Goal: Information Seeking & Learning: Learn about a topic

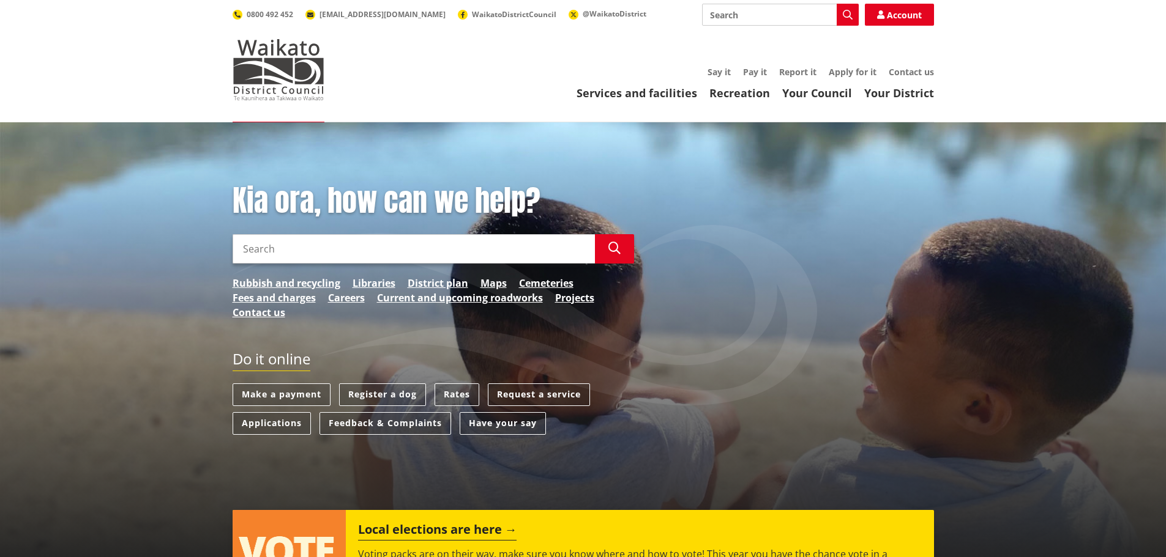
click at [302, 248] on input "Search" at bounding box center [413, 248] width 362 height 29
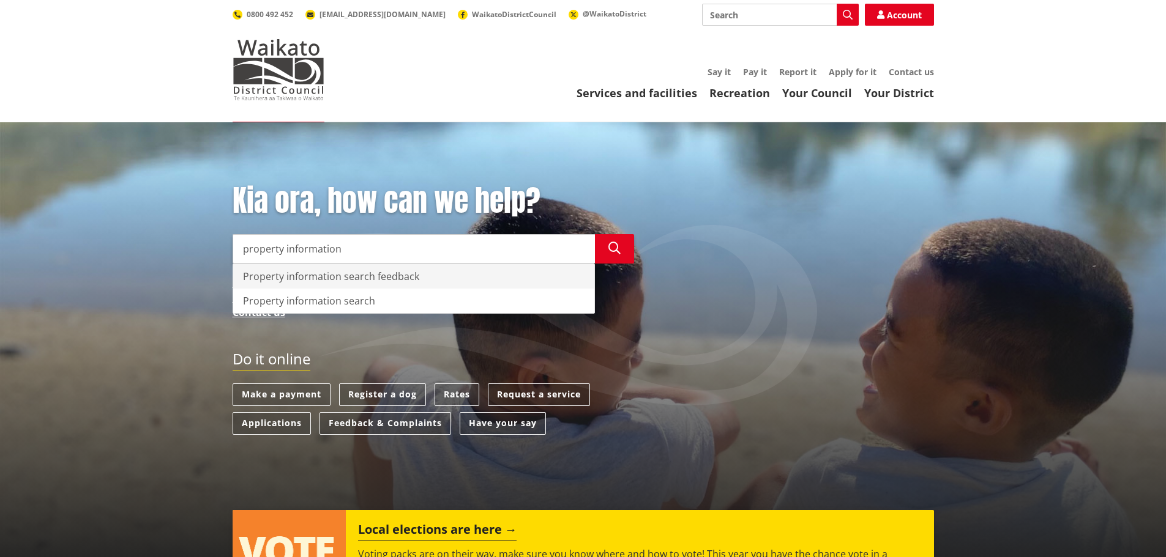
click at [313, 277] on div "Property information search feedback" at bounding box center [413, 276] width 361 height 24
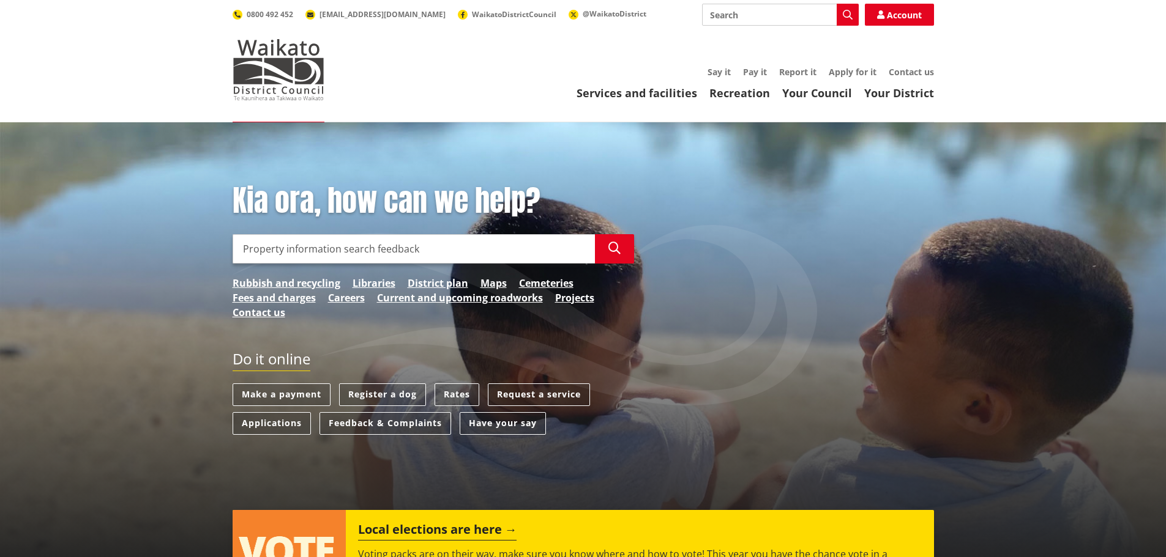
drag, startPoint x: 418, startPoint y: 251, endPoint x: 375, endPoint y: 250, distance: 43.5
click at [375, 250] on input "Property information search feedback" at bounding box center [413, 248] width 362 height 29
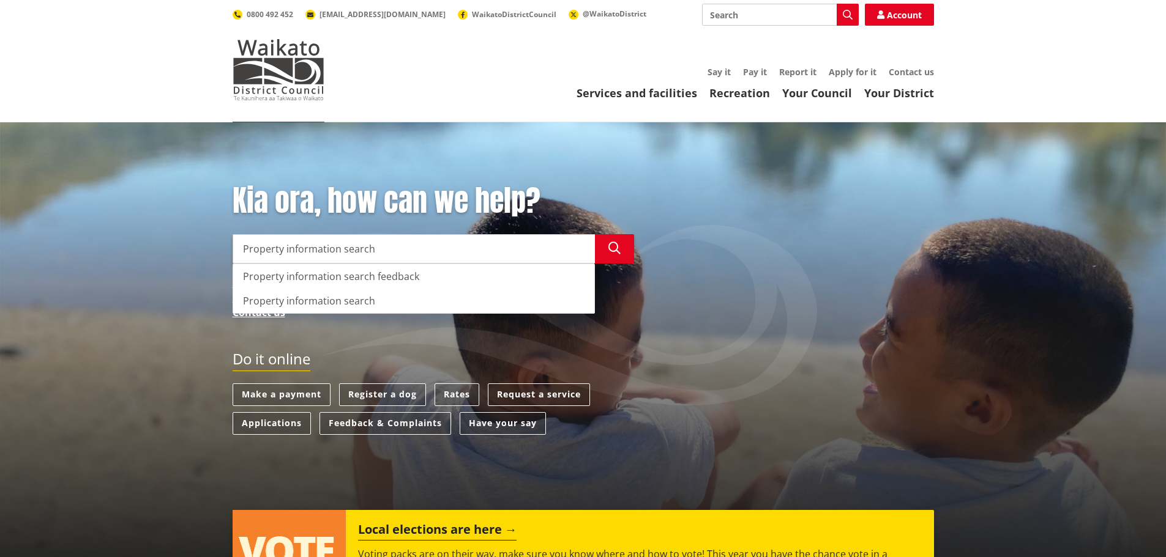
click at [330, 305] on div "Property information search" at bounding box center [413, 301] width 361 height 24
click at [327, 301] on div "Property information search" at bounding box center [413, 301] width 361 height 24
type input "Property information search"
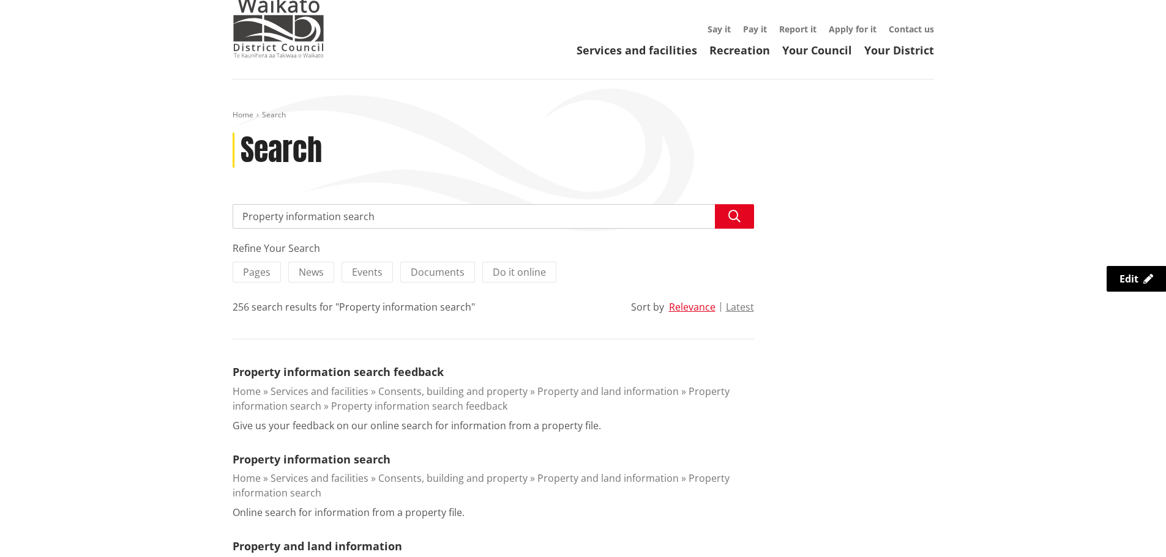
scroll to position [122, 0]
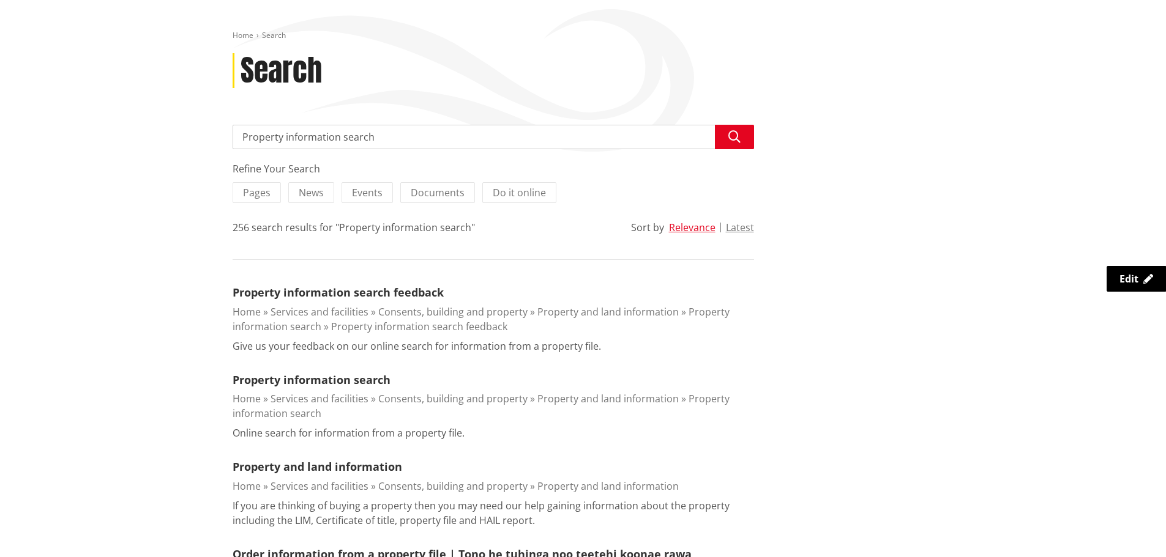
click at [322, 390] on li "Property information search Home Services and facilities Consents, building and…" at bounding box center [492, 406] width 521 height 69
click at [321, 384] on link "Property information search" at bounding box center [311, 380] width 158 height 15
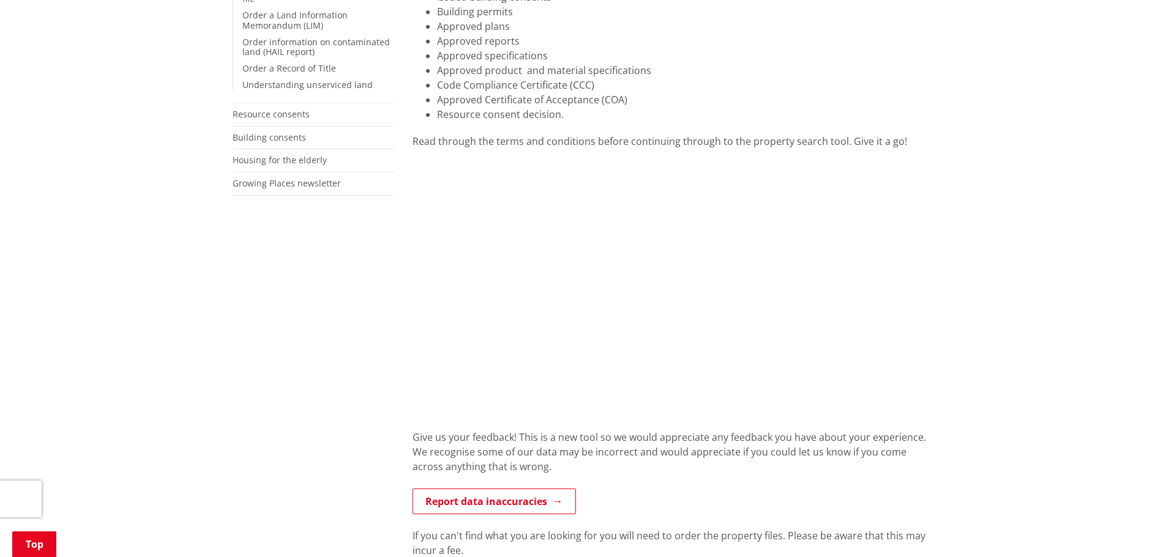
scroll to position [367, 0]
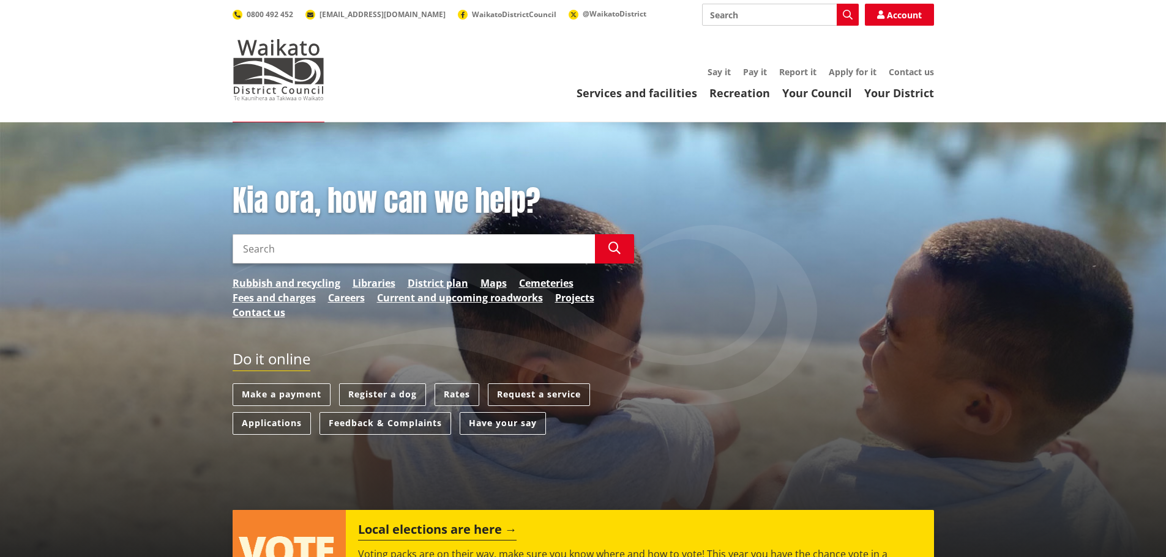
click at [304, 251] on input "Search" at bounding box center [413, 248] width 362 height 29
click at [379, 248] on input "development contributions" at bounding box center [413, 248] width 362 height 29
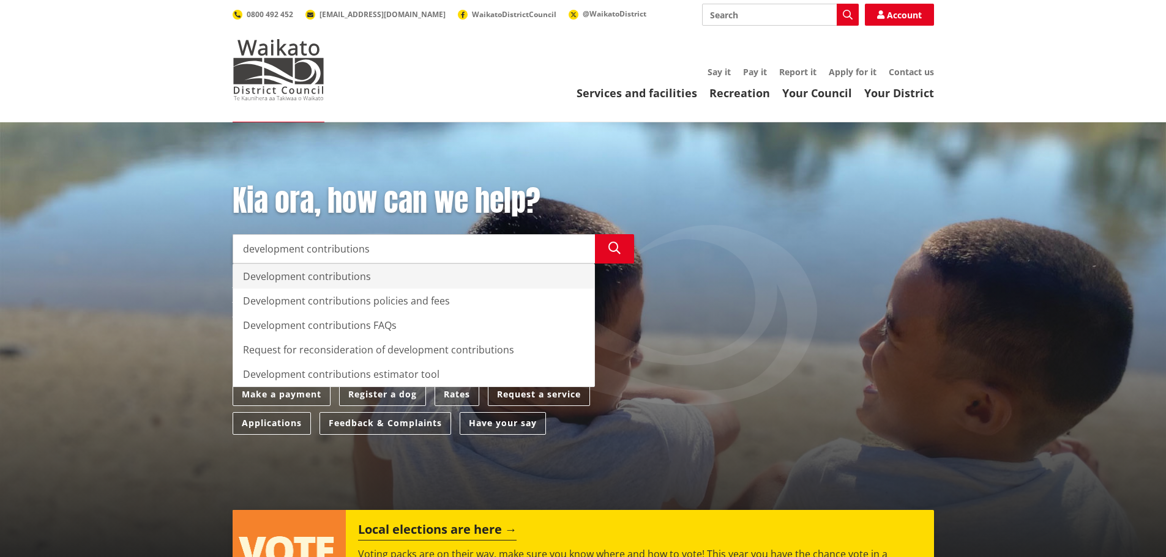
click at [345, 273] on div "Development contributions" at bounding box center [413, 276] width 361 height 24
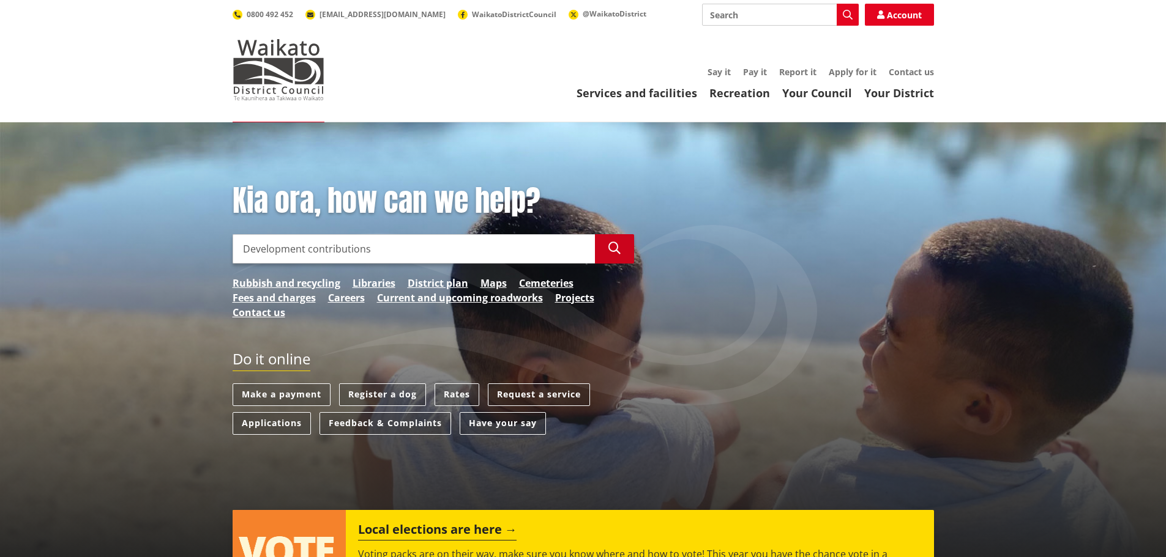
type input "Development contributions"
click at [613, 253] on icon "button" at bounding box center [614, 248] width 12 height 12
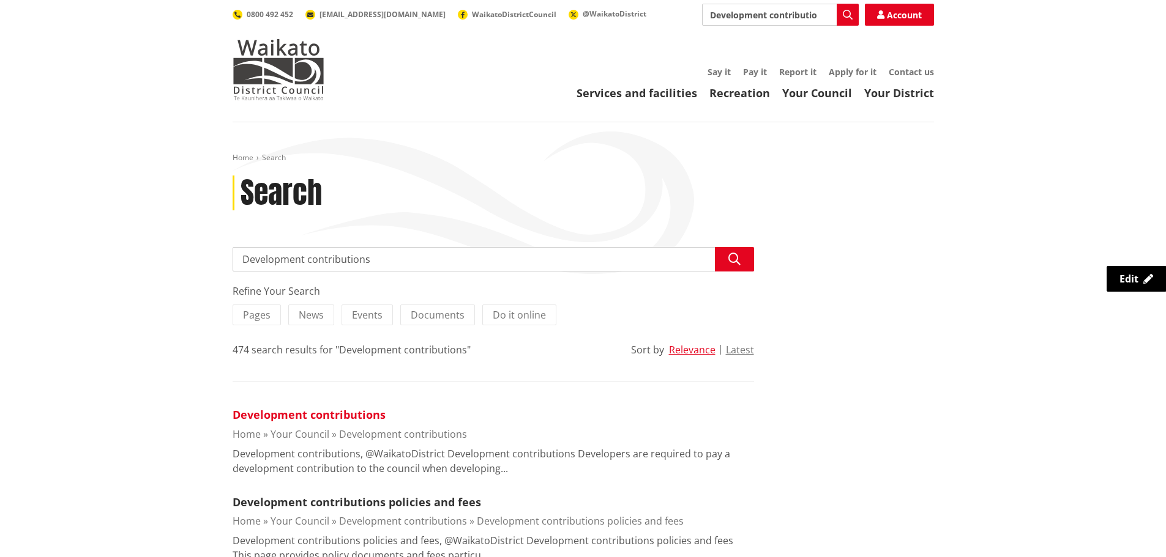
click at [338, 416] on link "Development contributions" at bounding box center [308, 414] width 153 height 15
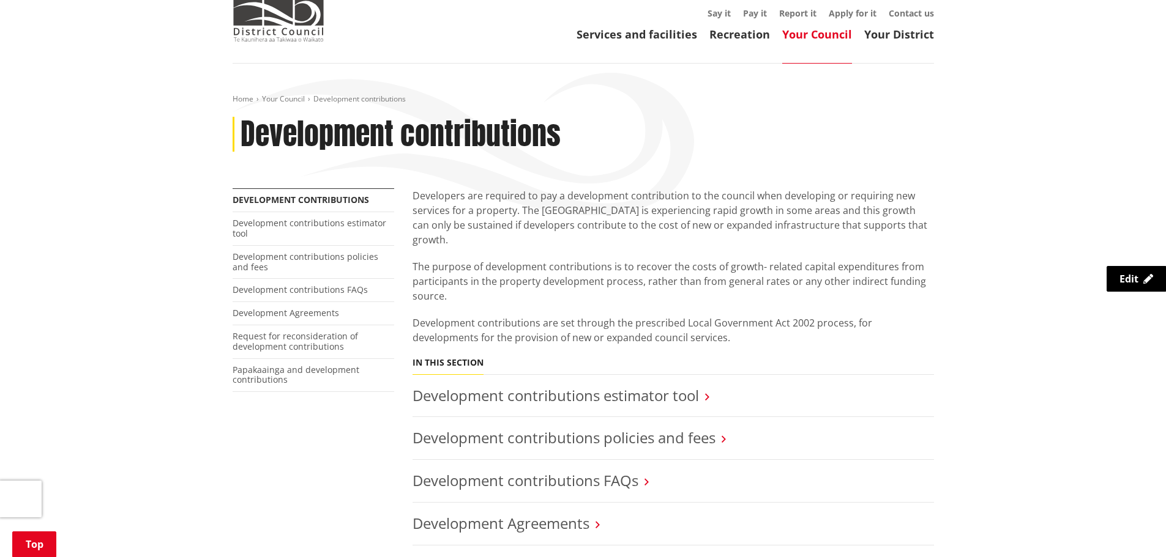
scroll to position [184, 0]
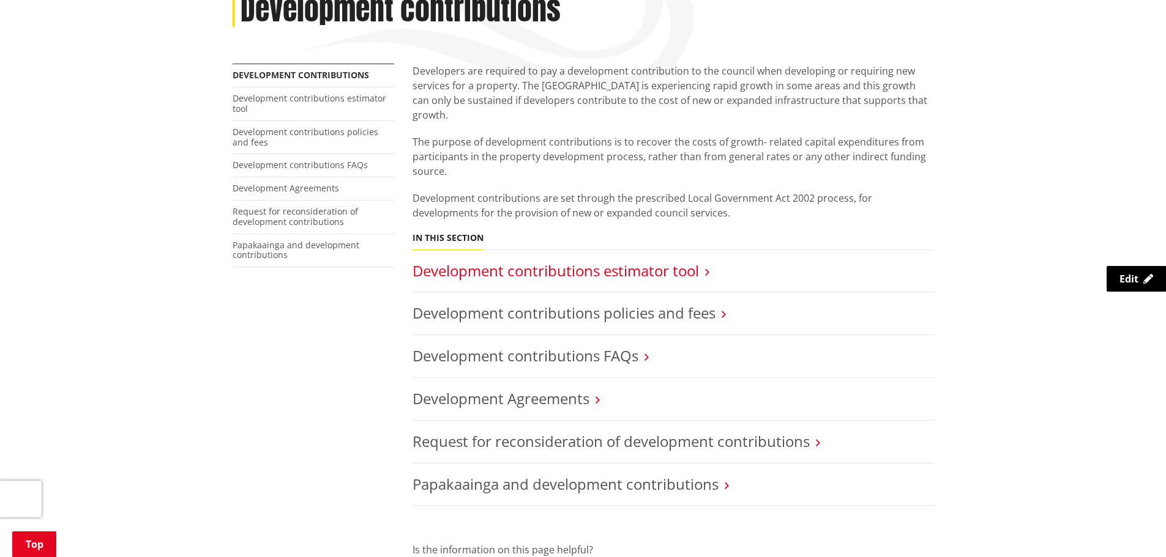
click at [634, 261] on link "Development contributions estimator tool" at bounding box center [555, 271] width 286 height 20
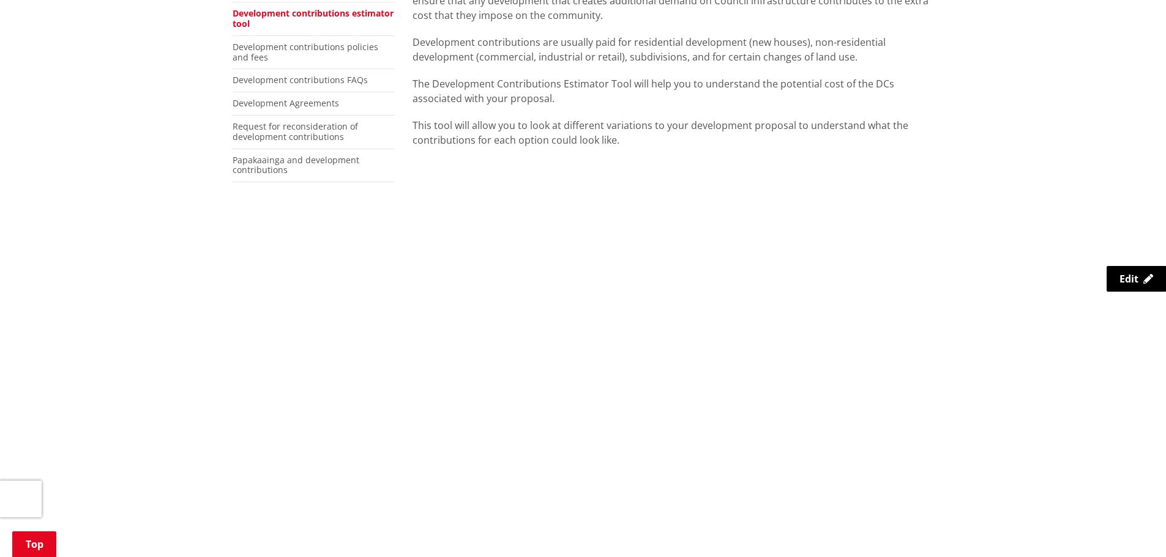
scroll to position [61, 0]
